Goal: Find specific page/section

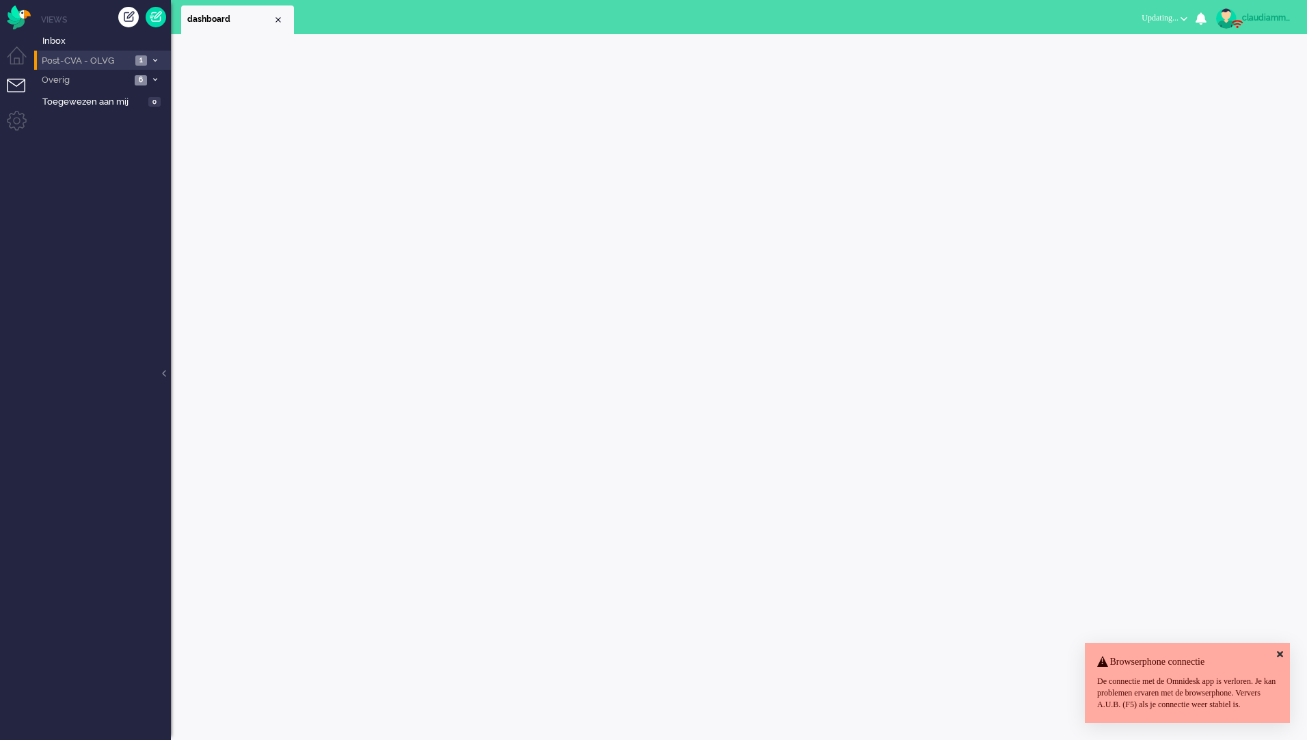
click at [155, 54] on li "Post-CVA - OLVG 1" at bounding box center [102, 61] width 137 height 20
